Goal: Navigation & Orientation: Find specific page/section

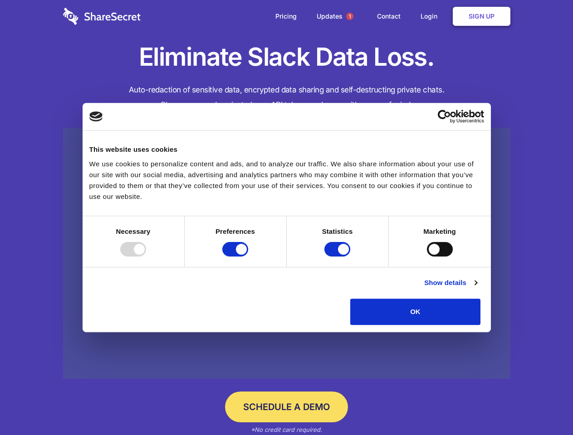
click at [146, 257] on div at bounding box center [133, 249] width 26 height 15
click at [248, 257] on input "Preferences" at bounding box center [235, 249] width 26 height 15
checkbox input "false"
click at [338, 257] on input "Statistics" at bounding box center [337, 249] width 26 height 15
checkbox input "false"
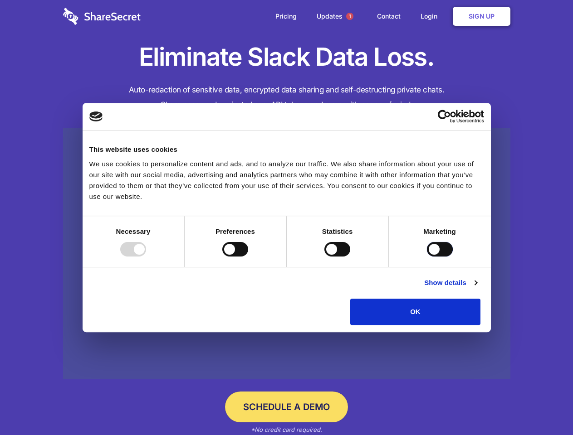
click at [427, 257] on input "Marketing" at bounding box center [440, 249] width 26 height 15
checkbox input "true"
click at [477, 288] on link "Show details" at bounding box center [450, 283] width 53 height 11
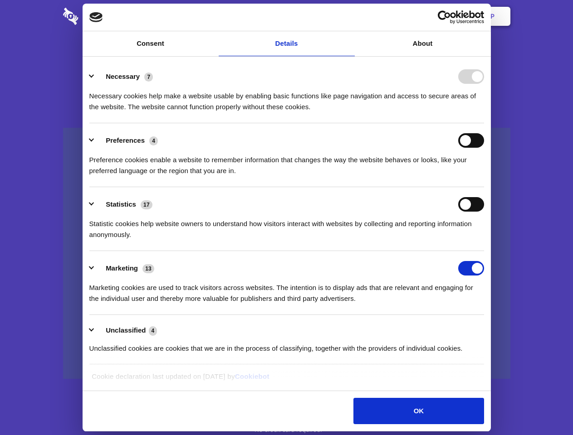
click at [484, 123] on li "Necessary 7 Necessary cookies help make a website usable by enabling basic func…" at bounding box center [286, 91] width 394 height 64
click at [349, 16] on span "1" at bounding box center [349, 16] width 7 height 7
